Goal: Find specific page/section: Find specific page/section

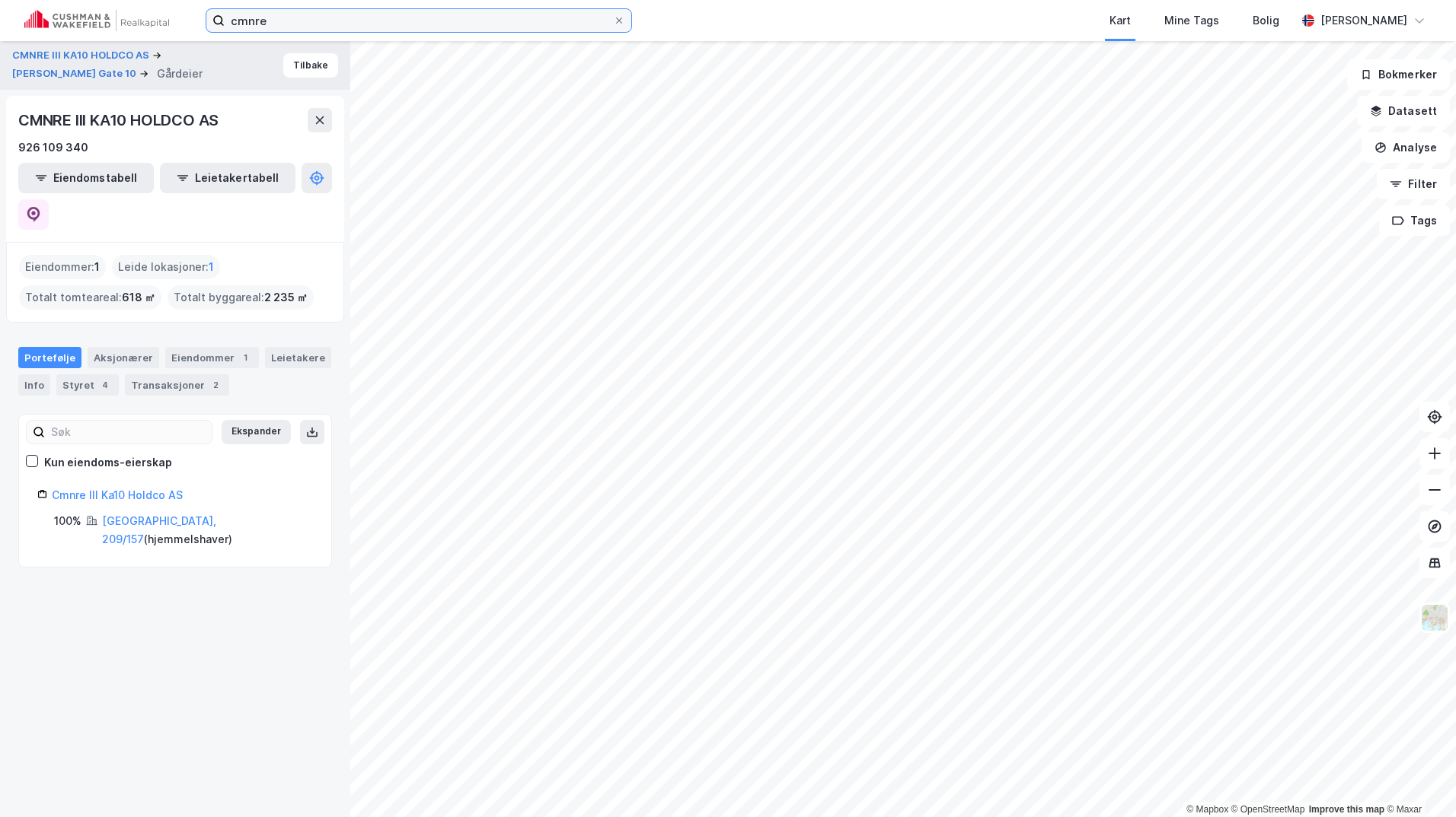
click at [295, 19] on input "cmnre" at bounding box center [419, 20] width 388 height 23
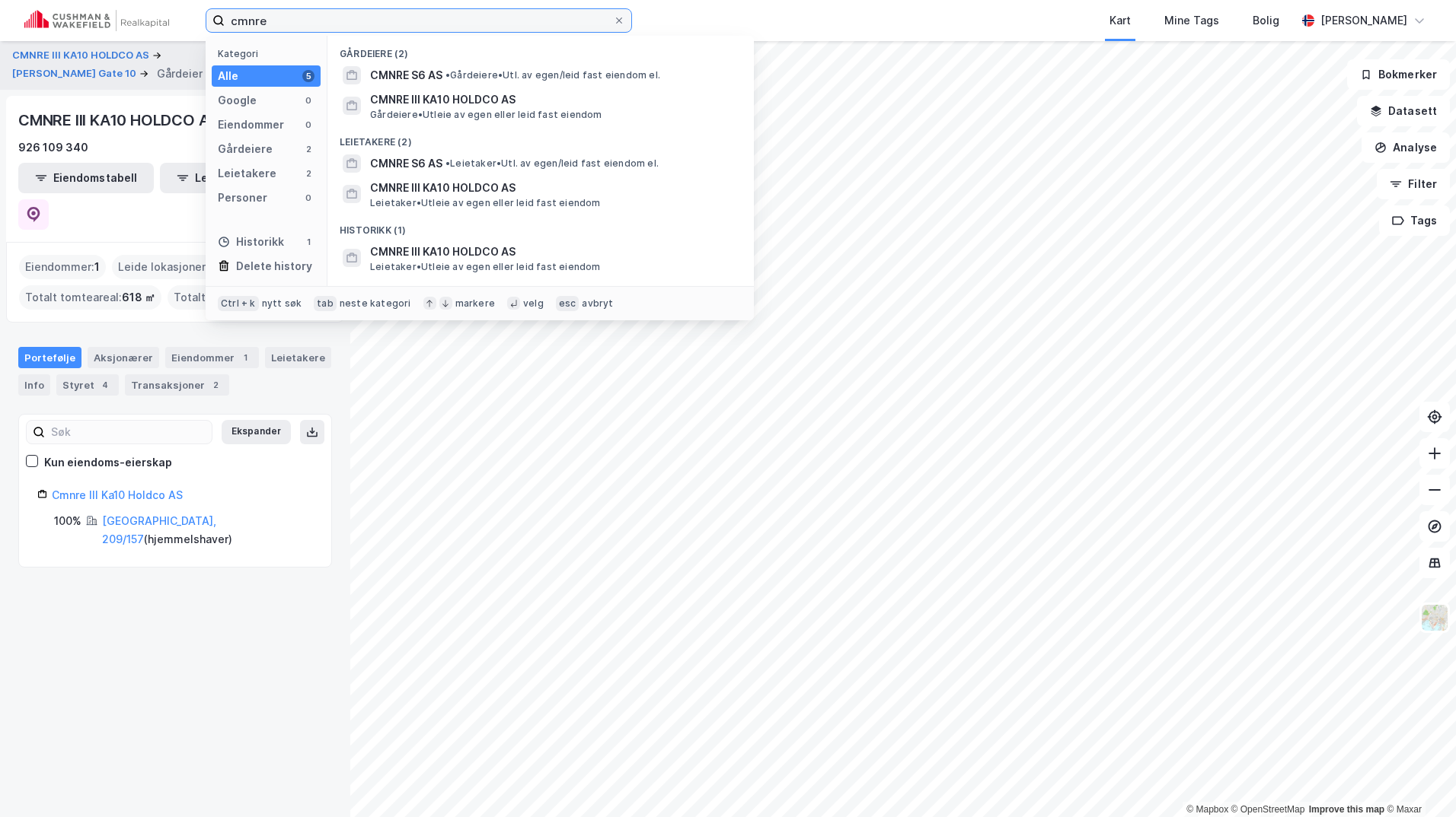
drag, startPoint x: 294, startPoint y: 19, endPoint x: 97, endPoint y: 12, distance: 197.1
click at [97, 12] on div "cmnre Kategori Alle 5 Google 0 Eiendommer 0 Gårdeiere 2 Leietakere 2 Personer 0…" at bounding box center [728, 20] width 1456 height 41
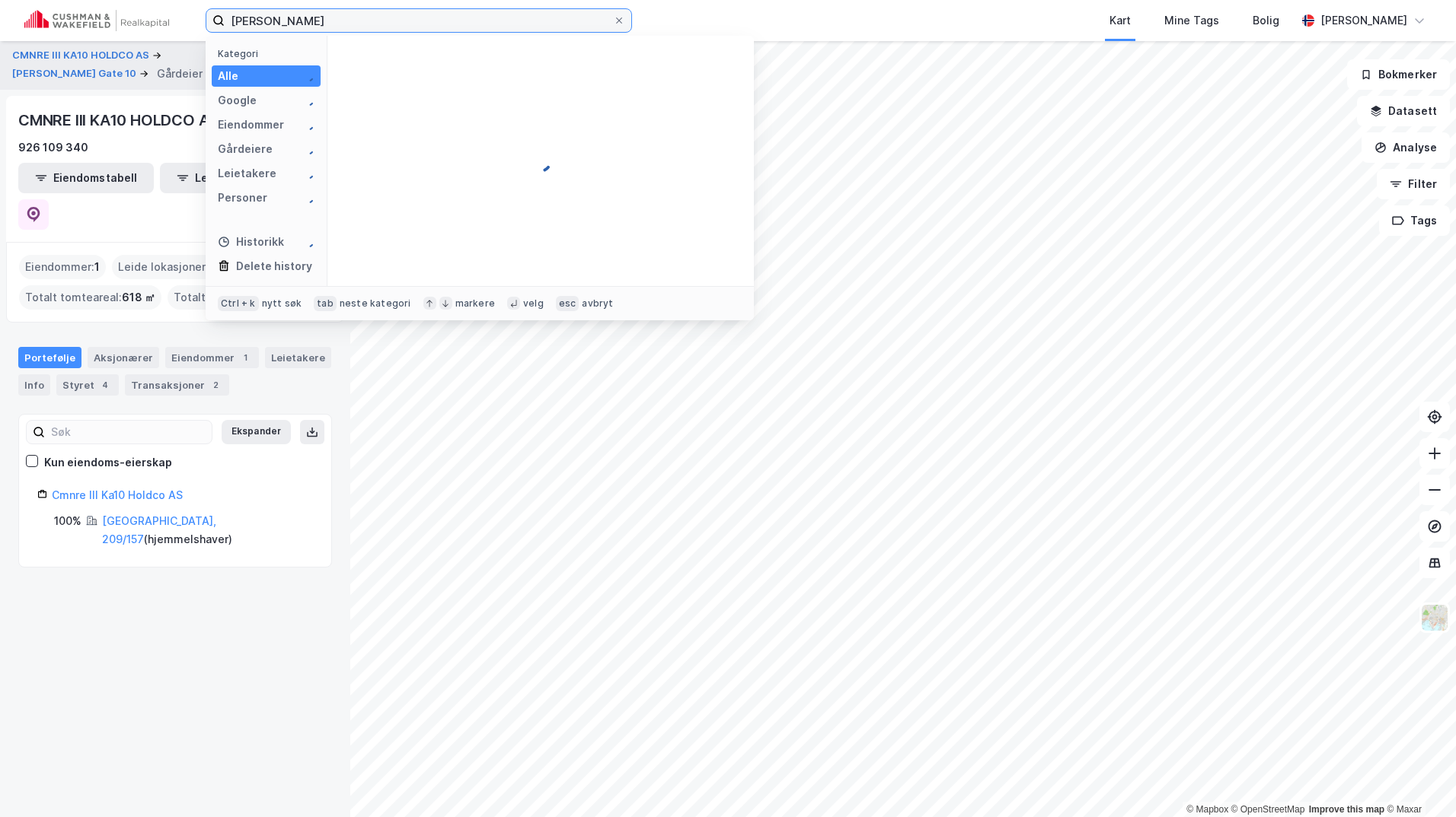
type input "[PERSON_NAME]"
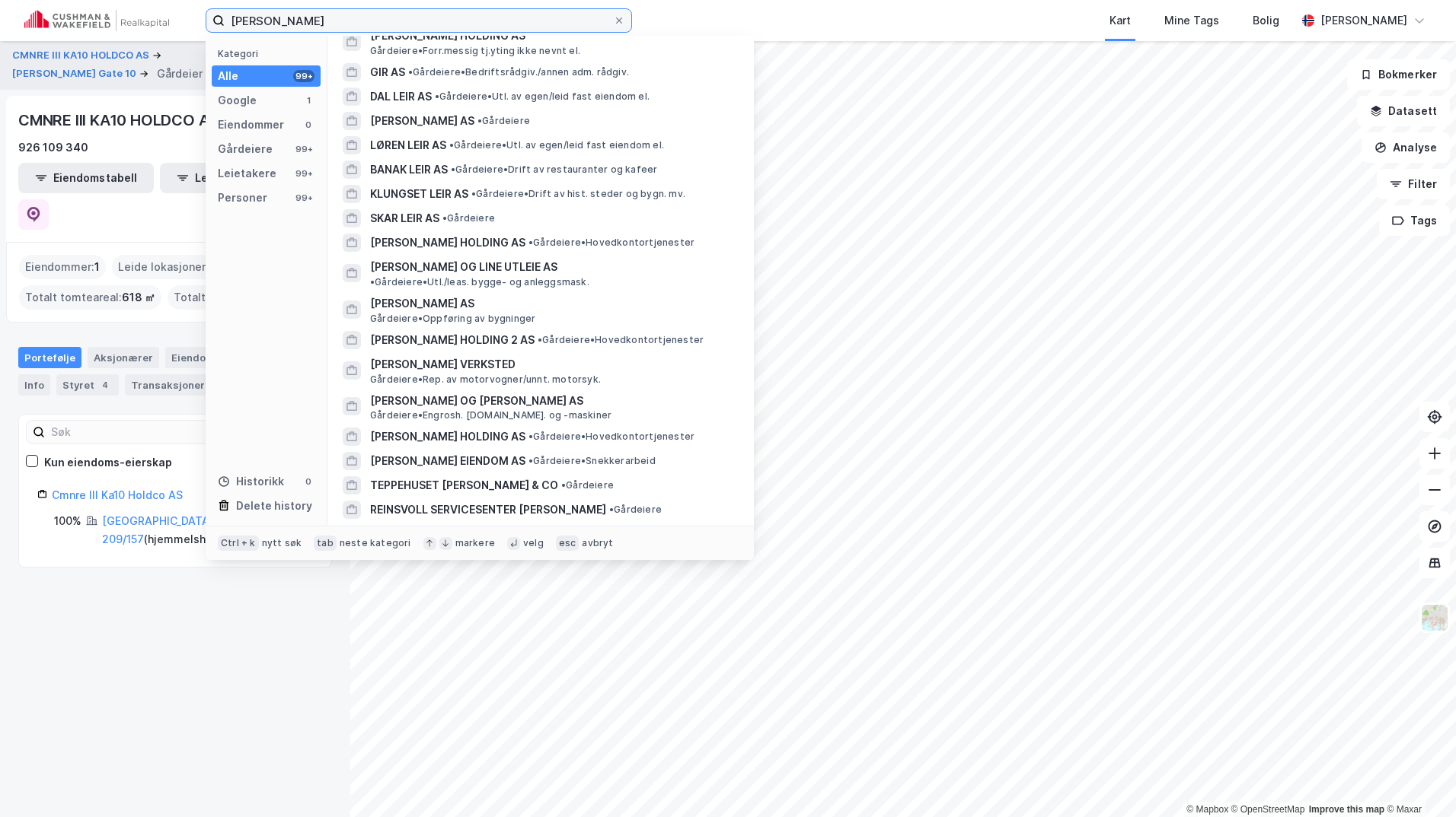
scroll to position [2283, 0]
click at [406, 551] on span "[PERSON_NAME]" at bounding box center [414, 560] width 88 height 18
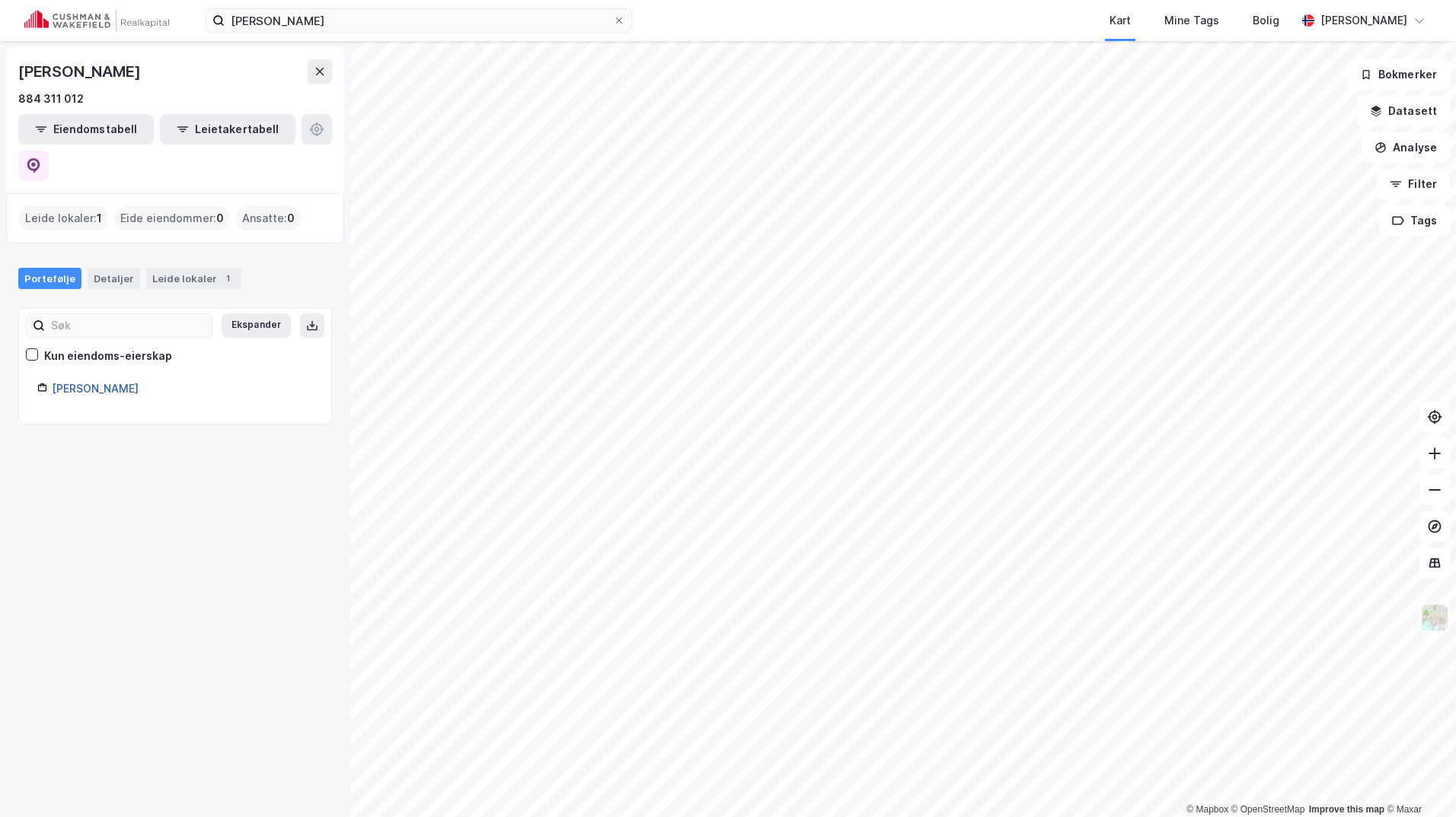
click at [93, 382] on link "[PERSON_NAME]" at bounding box center [95, 388] width 87 height 13
